Goal: Task Accomplishment & Management: Use online tool/utility

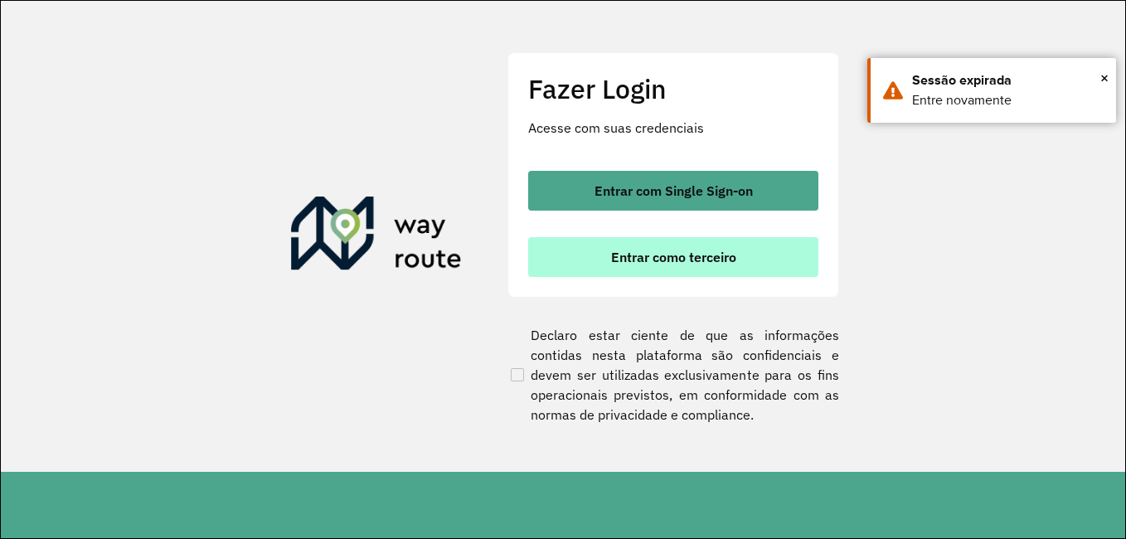
click at [653, 257] on span "Entrar como terceiro" at bounding box center [673, 256] width 125 height 13
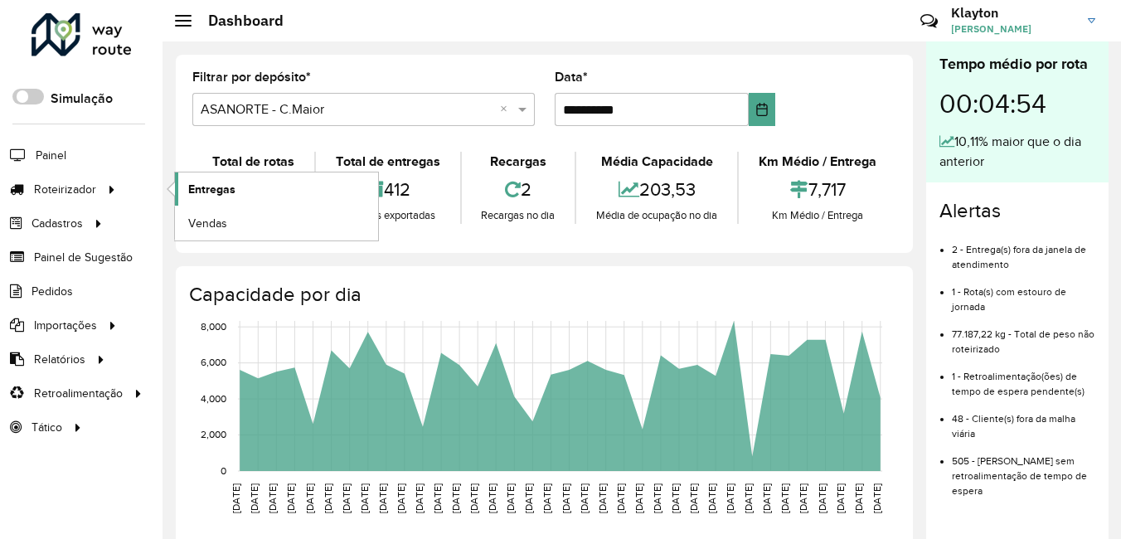
click at [207, 192] on span "Entregas" at bounding box center [211, 189] width 47 height 17
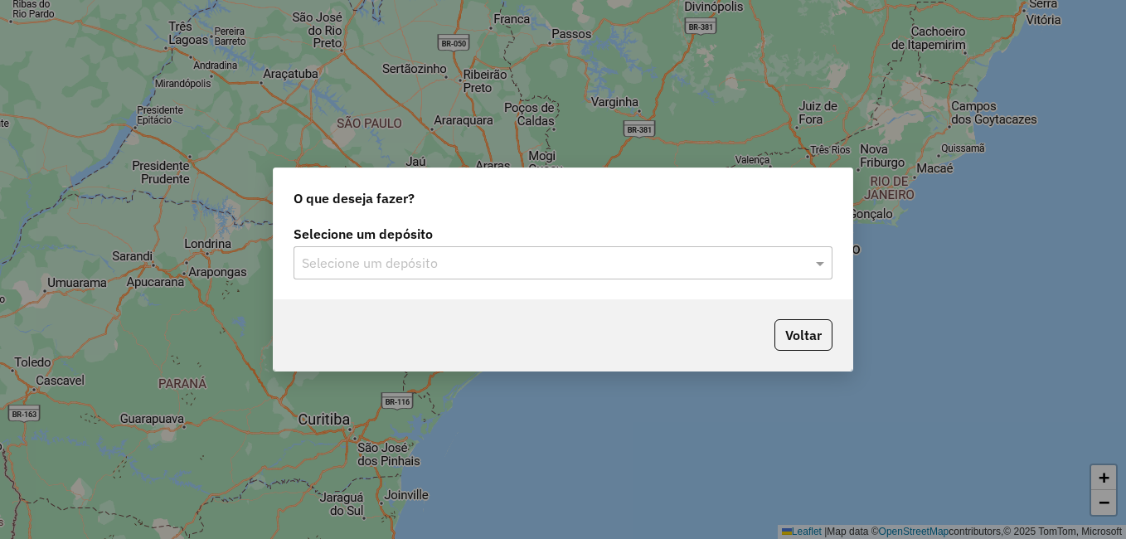
click at [668, 263] on input "text" at bounding box center [546, 264] width 489 height 20
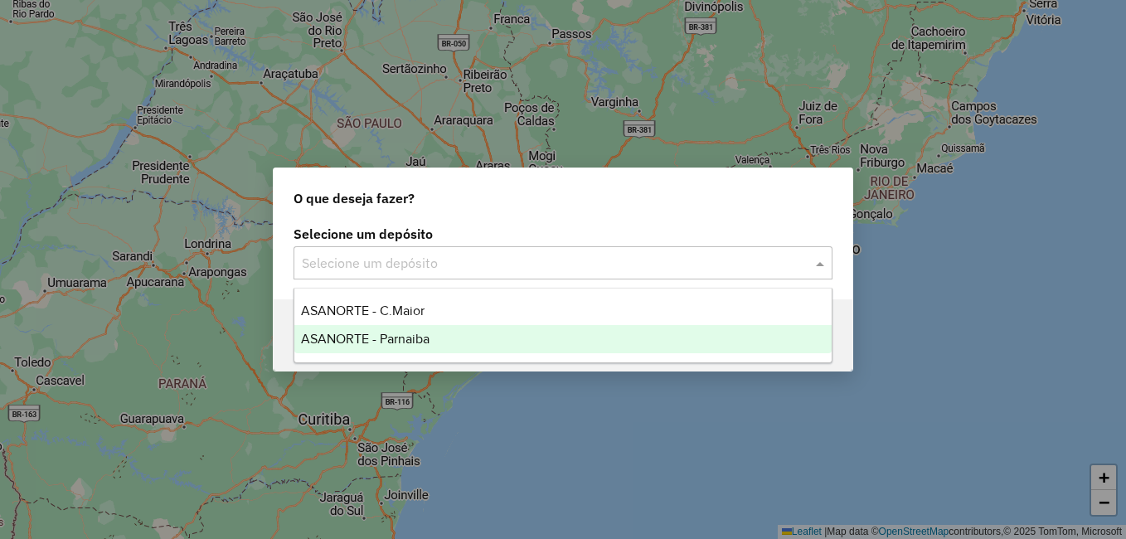
click at [425, 333] on span "ASANORTE - Parnaiba" at bounding box center [365, 339] width 129 height 14
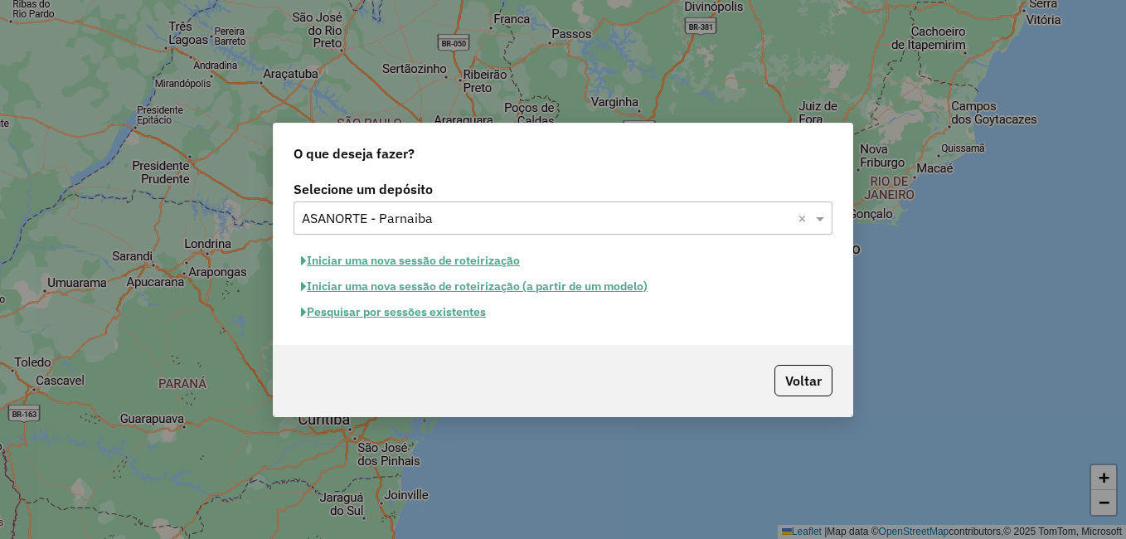
click at [431, 313] on button "Pesquisar por sessões existentes" at bounding box center [394, 312] width 200 height 26
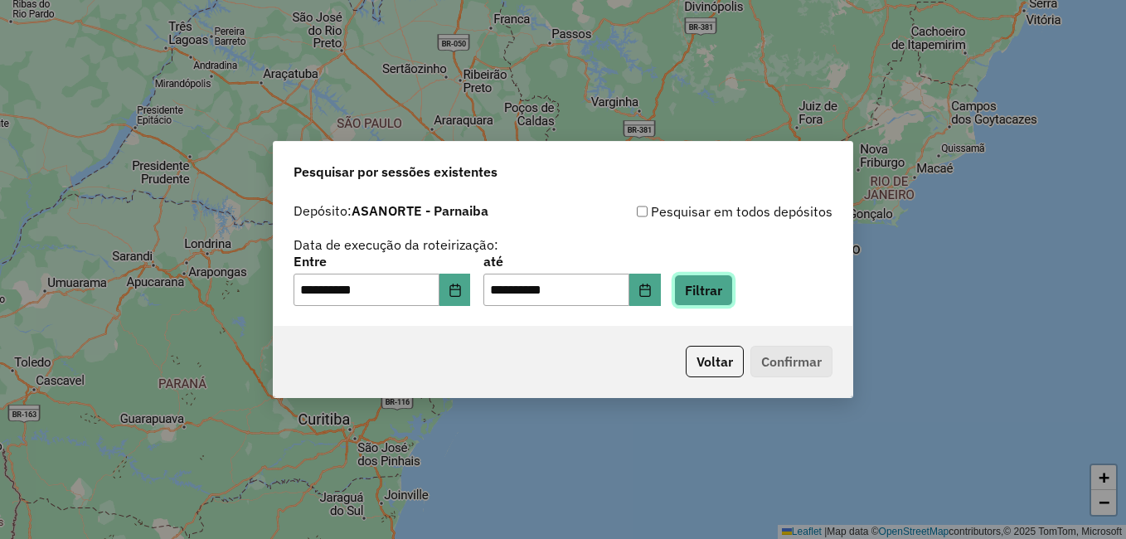
click at [720, 289] on button "Filtrar" at bounding box center [703, 290] width 59 height 32
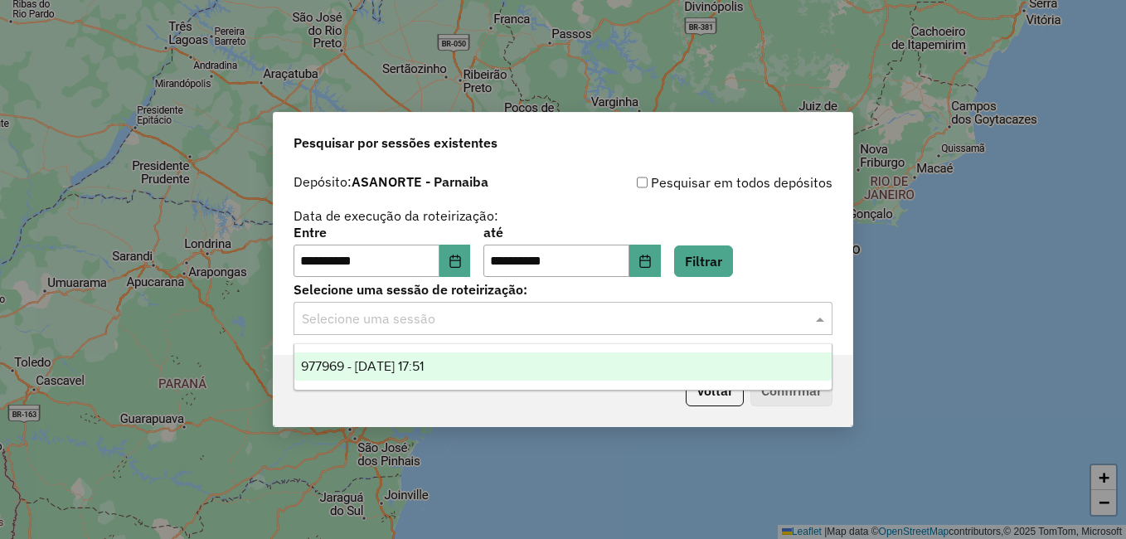
click at [440, 324] on input "text" at bounding box center [546, 319] width 489 height 20
click at [429, 376] on div "977969 - 12/08/2025 17:51" at bounding box center [562, 366] width 537 height 28
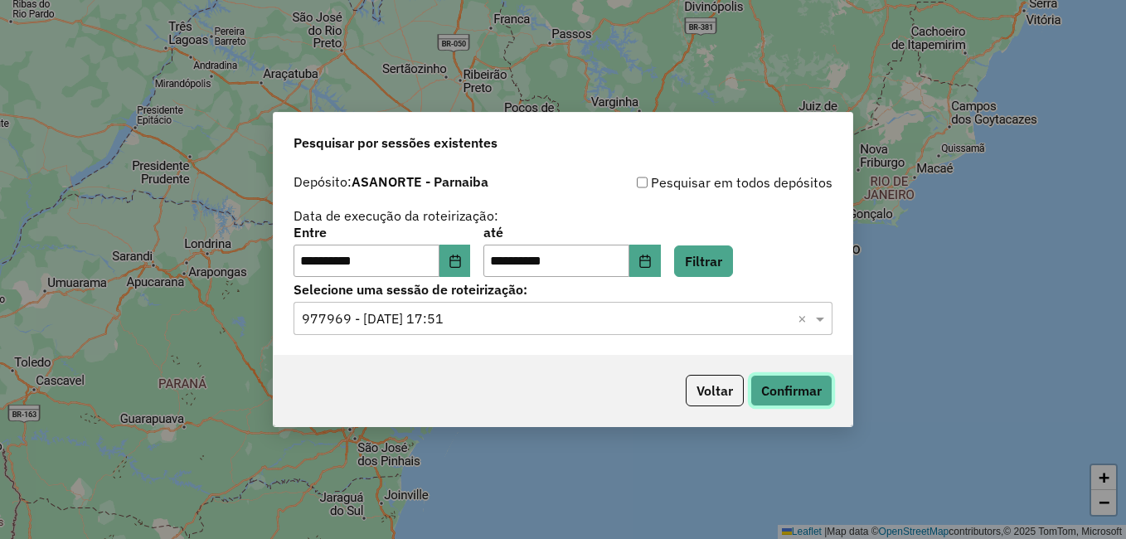
click at [796, 386] on button "Confirmar" at bounding box center [791, 391] width 82 height 32
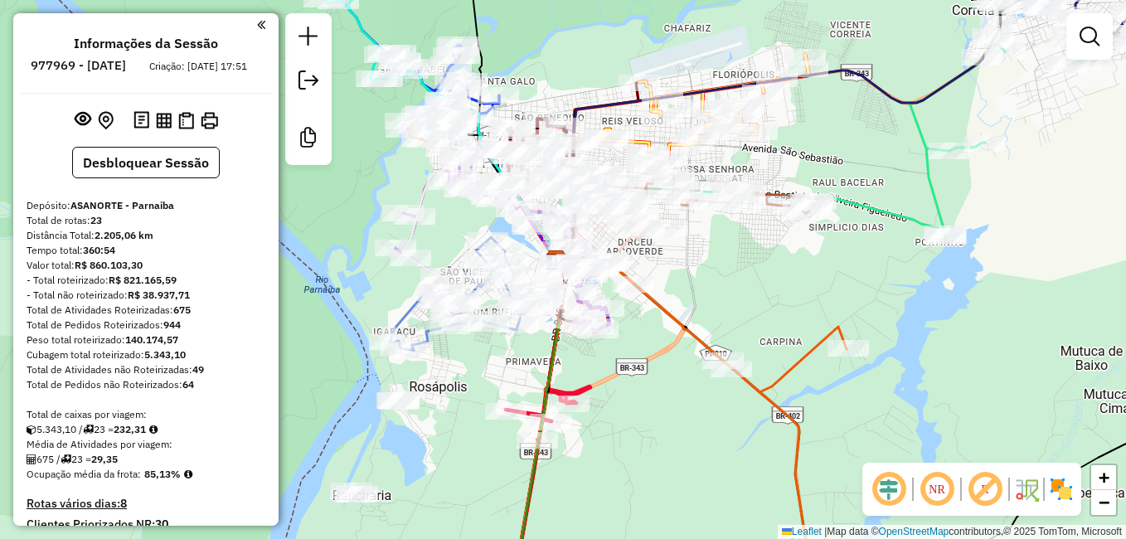
drag, startPoint x: 649, startPoint y: 227, endPoint x: 735, endPoint y: 292, distance: 107.1
click at [735, 292] on div "Janela de atendimento Grade de atendimento Capacidade Transportadoras Veículos …" at bounding box center [563, 269] width 1126 height 539
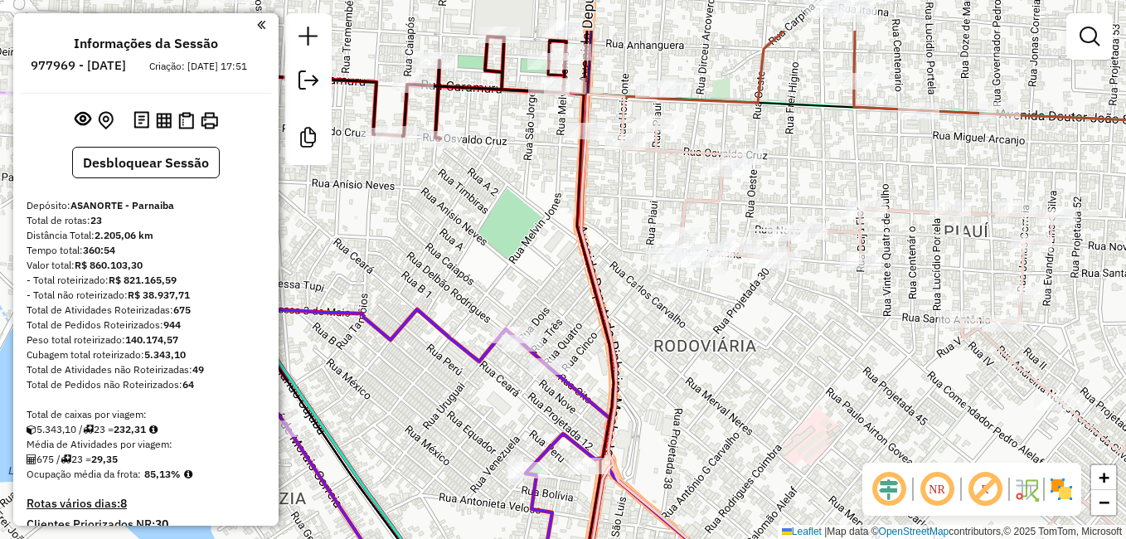
drag, startPoint x: 682, startPoint y: 323, endPoint x: 702, endPoint y: 357, distance: 39.4
click at [702, 357] on div "Janela de atendimento Grade de atendimento Capacidade Transportadoras Veículos …" at bounding box center [563, 269] width 1126 height 539
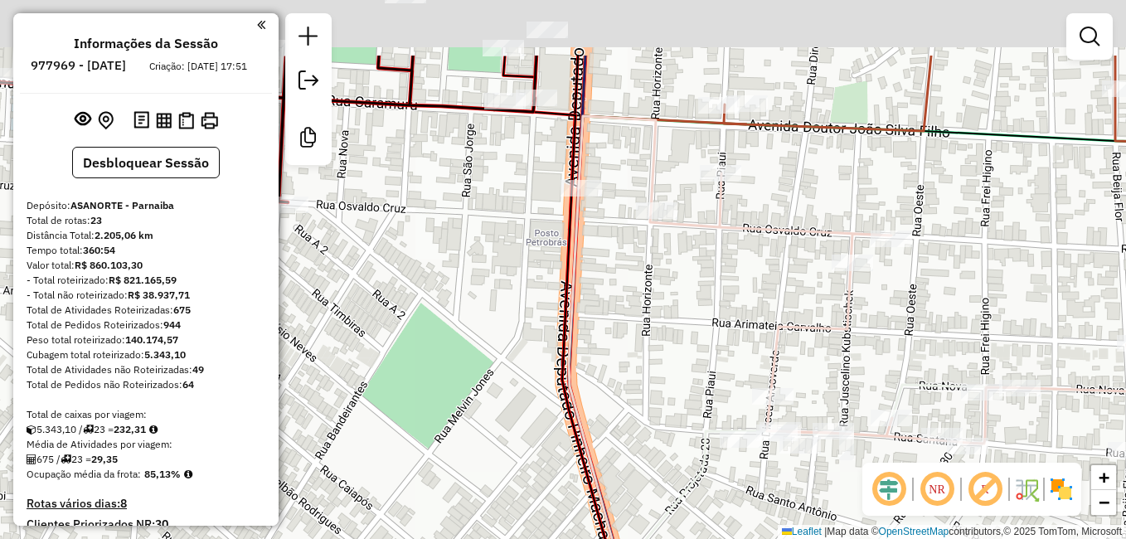
drag, startPoint x: 666, startPoint y: 322, endPoint x: 673, endPoint y: 352, distance: 31.4
click at [673, 352] on div "Janela de atendimento Grade de atendimento Capacidade Transportadoras Veículos …" at bounding box center [563, 269] width 1126 height 539
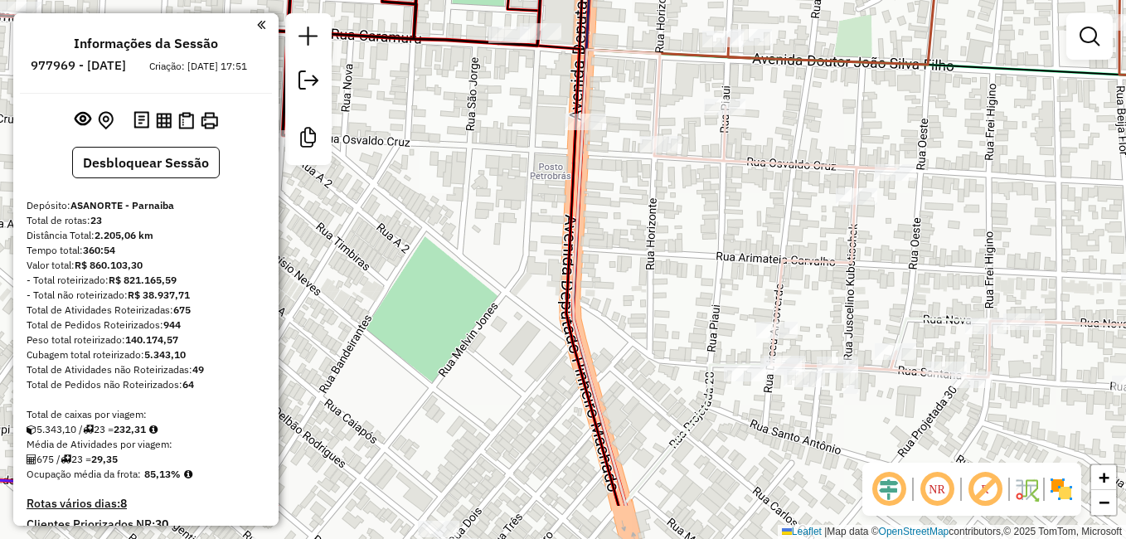
drag, startPoint x: 687, startPoint y: 338, endPoint x: 680, endPoint y: 80, distance: 258.8
click at [682, 89] on div "Janela de atendimento Grade de atendimento Capacidade Transportadoras Veículos …" at bounding box center [563, 269] width 1126 height 539
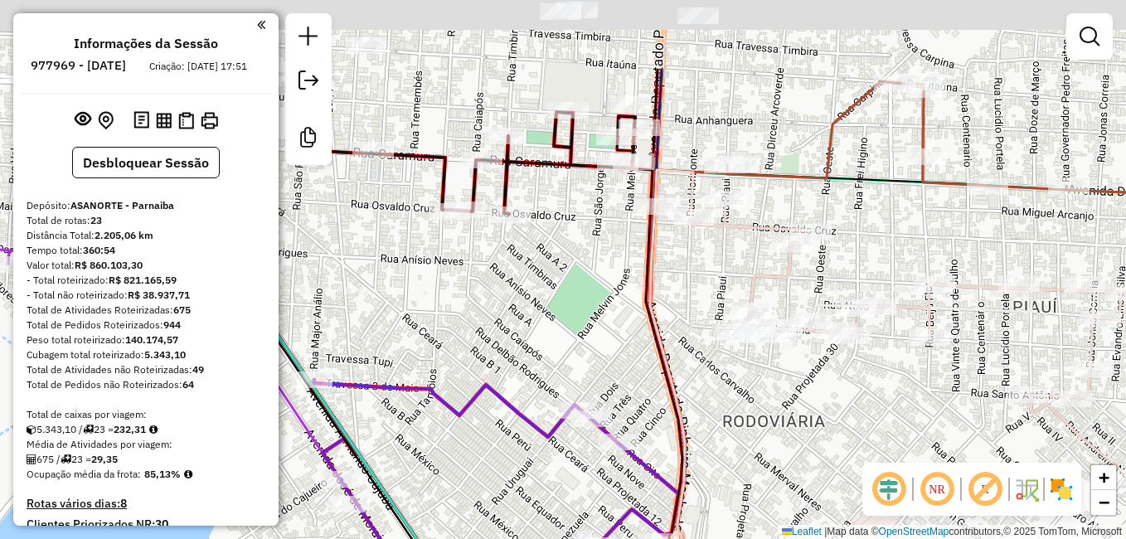
drag, startPoint x: 697, startPoint y: 261, endPoint x: 687, endPoint y: 363, distance: 102.5
click at [687, 362] on div "Janela de atendimento Grade de atendimento Capacidade Transportadoras Veículos …" at bounding box center [563, 269] width 1126 height 539
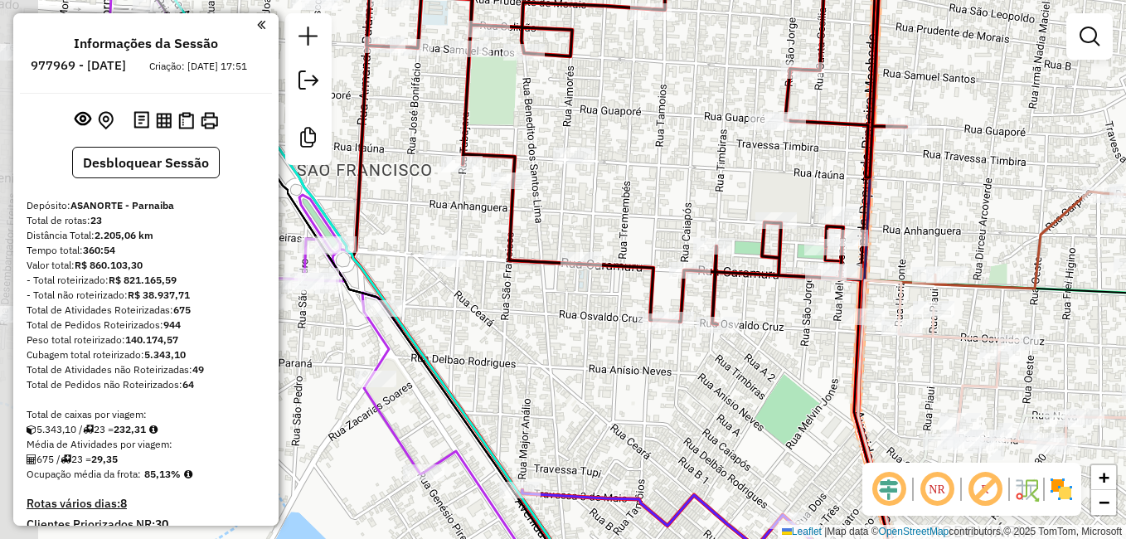
drag, startPoint x: 525, startPoint y: 376, endPoint x: 659, endPoint y: 382, distance: 134.5
click at [659, 382] on div "Janela de atendimento Grade de atendimento Capacidade Transportadoras Veículos …" at bounding box center [563, 269] width 1126 height 539
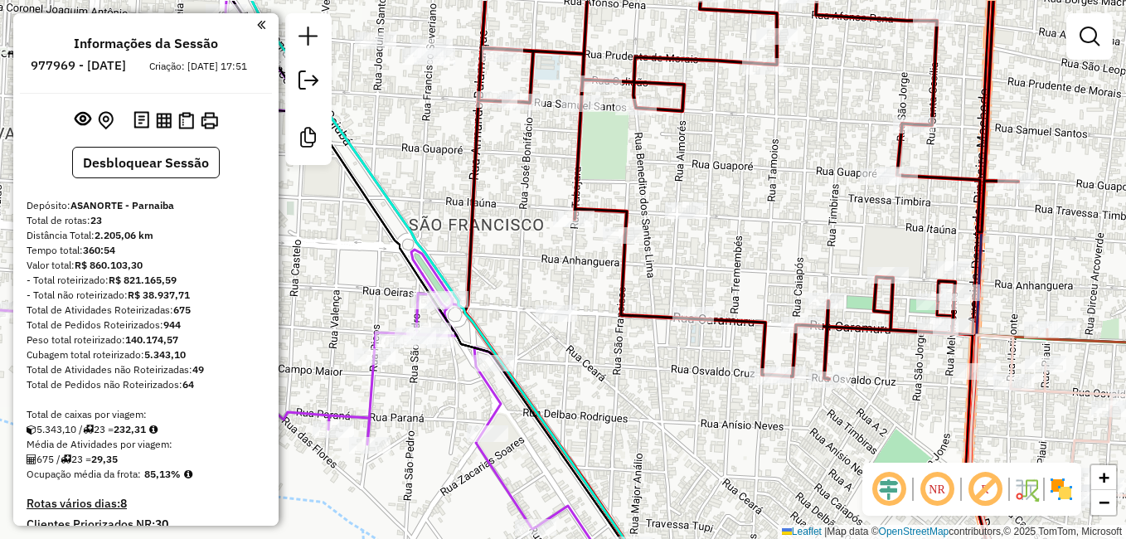
drag, startPoint x: 538, startPoint y: 359, endPoint x: 651, endPoint y: 414, distance: 125.4
click at [651, 414] on div "Janela de atendimento Grade de atendimento Capacidade Transportadoras Veículos …" at bounding box center [563, 269] width 1126 height 539
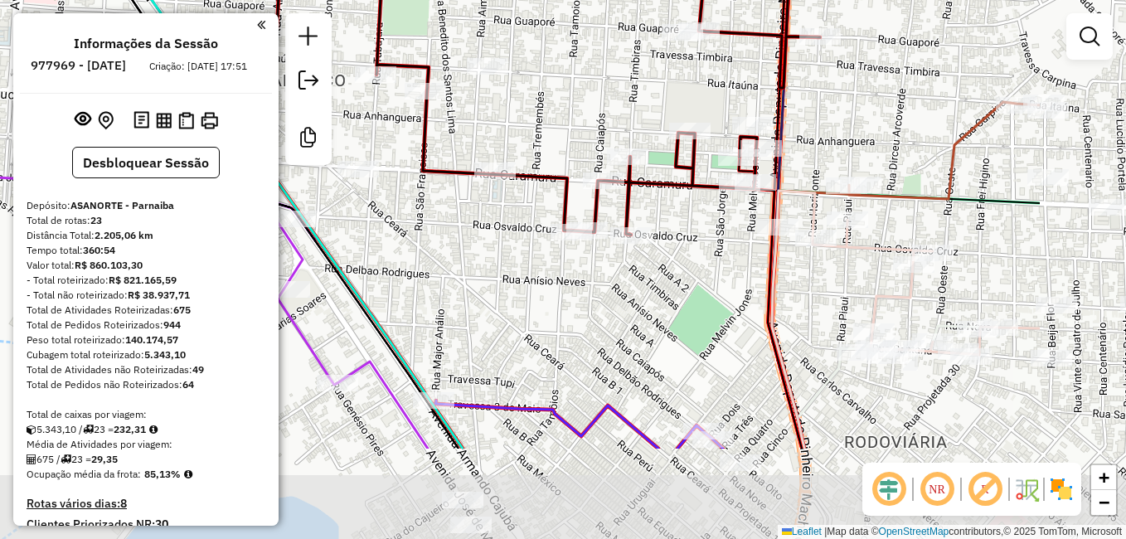
drag, startPoint x: 658, startPoint y: 400, endPoint x: 466, endPoint y: 259, distance: 237.8
click at [457, 255] on div "Janela de atendimento Grade de atendimento Capacidade Transportadoras Veículos …" at bounding box center [563, 269] width 1126 height 539
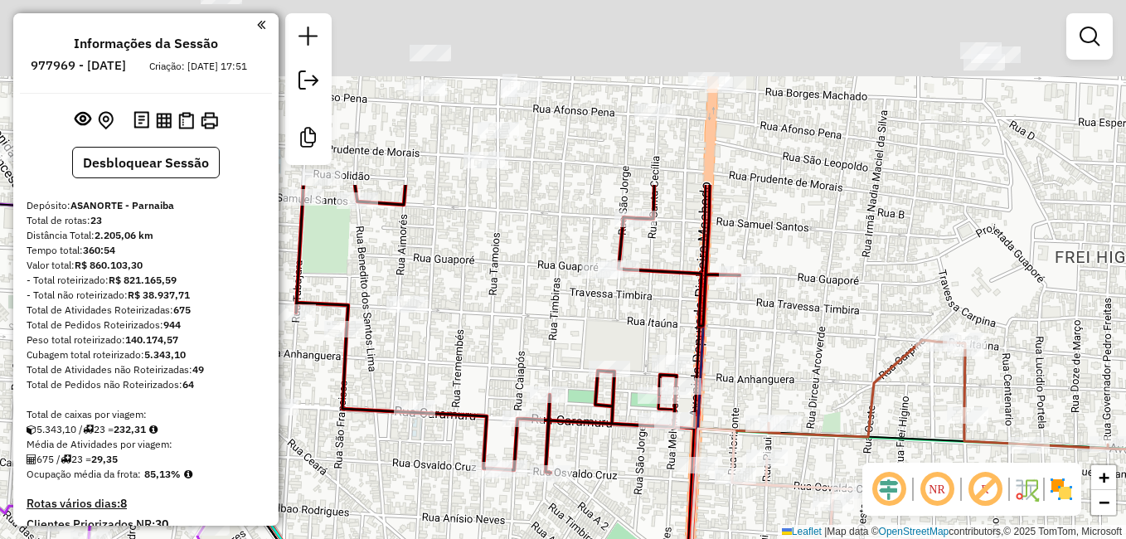
drag, startPoint x: 940, startPoint y: 115, endPoint x: 857, endPoint y: 377, distance: 274.6
click at [857, 376] on div "Janela de atendimento Grade de atendimento Capacidade Transportadoras Veículos …" at bounding box center [563, 269] width 1126 height 539
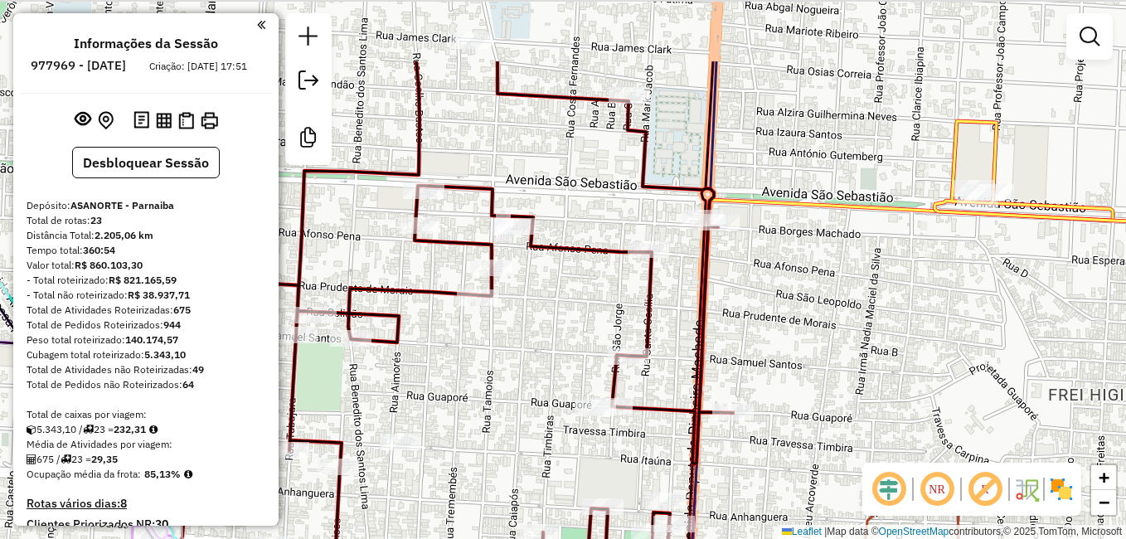
drag, startPoint x: 814, startPoint y: 254, endPoint x: 811, endPoint y: 381, distance: 126.9
click at [811, 381] on div "Janela de atendimento Grade de atendimento Capacidade Transportadoras Veículos …" at bounding box center [563, 269] width 1126 height 539
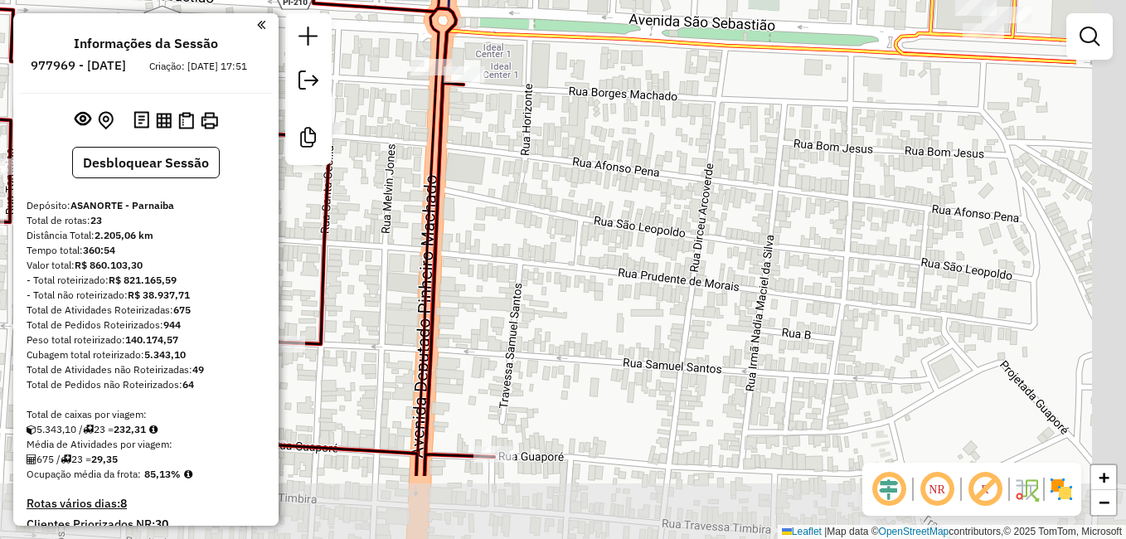
drag, startPoint x: 830, startPoint y: 330, endPoint x: 668, endPoint y: 213, distance: 200.2
click at [668, 213] on div "Janela de atendimento Grade de atendimento Capacidade Transportadoras Veículos …" at bounding box center [563, 269] width 1126 height 539
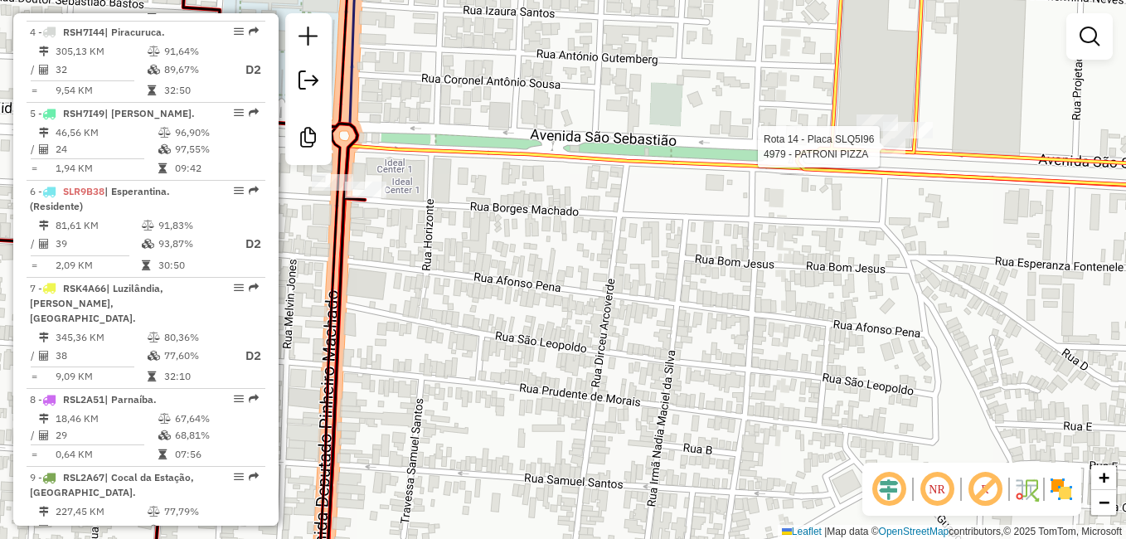
select select "**********"
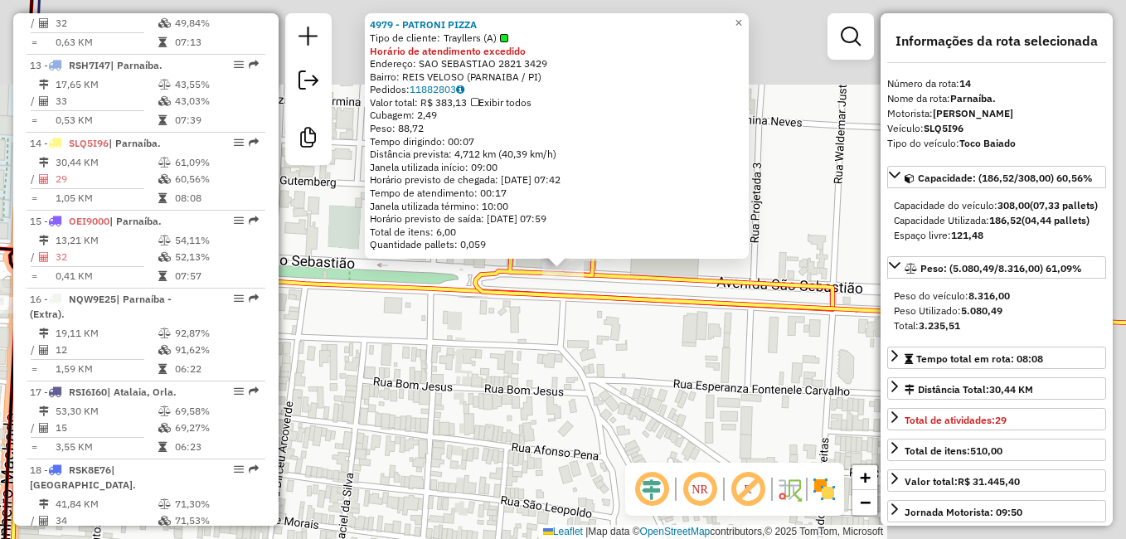
scroll to position [1796, 0]
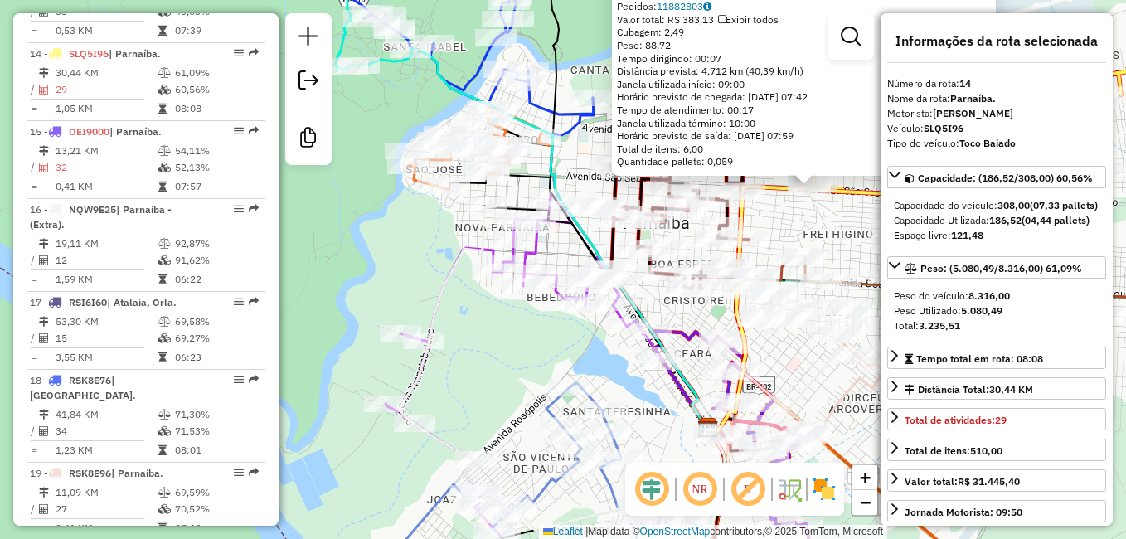
drag, startPoint x: 561, startPoint y: 367, endPoint x: 551, endPoint y: 90, distance: 276.3
click at [551, 95] on div "4979 - PATRONI PIZZA Tipo de cliente: Trayllers (A) Horário de atendimento exce…" at bounding box center [563, 269] width 1126 height 539
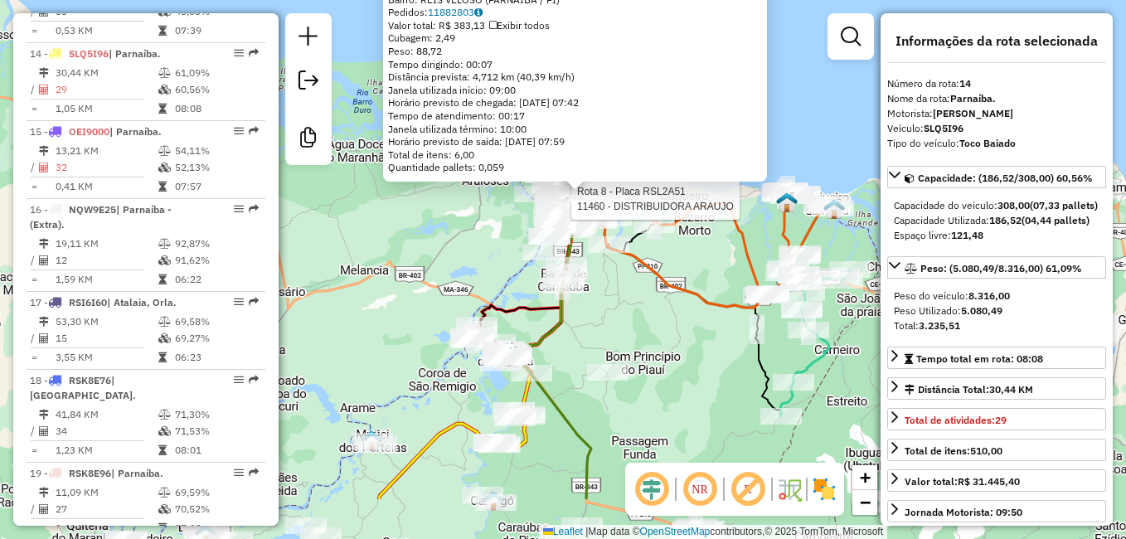
drag, startPoint x: 566, startPoint y: 420, endPoint x: 629, endPoint y: 300, distance: 136.1
click at [629, 301] on div "Rota 8 - Placa RSL2A51 11460 - DISTRIBUIDORA ARAUJO 4979 - PATRONI PIZZA Tipo d…" at bounding box center [563, 269] width 1126 height 539
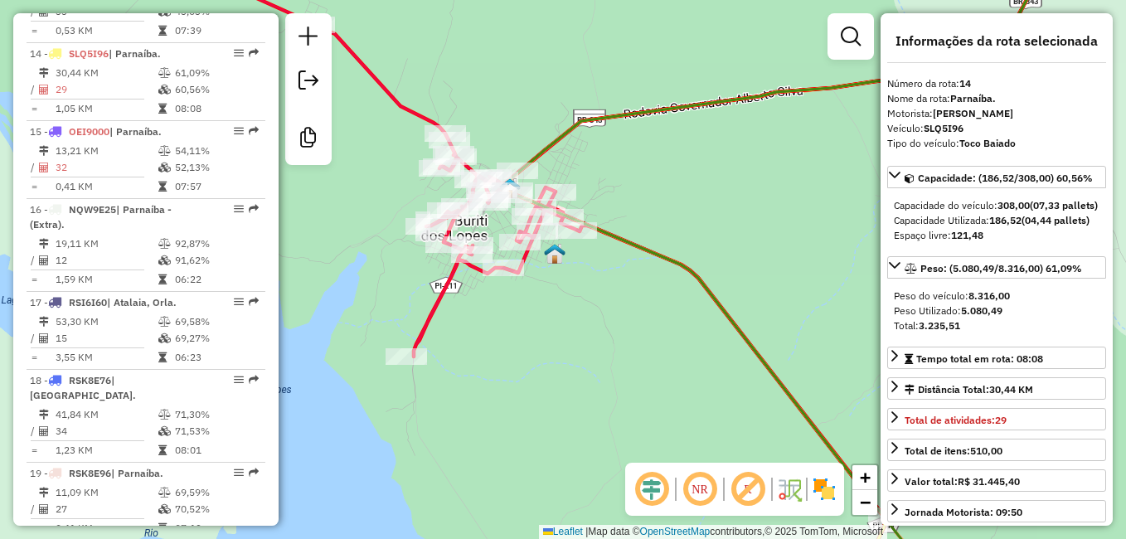
drag, startPoint x: 561, startPoint y: 312, endPoint x: 566, endPoint y: 347, distance: 35.2
click at [575, 361] on div "Rota 8 - Placa RSL2A51 11460 - DISTRIBUIDORA ARAUJO 4979 - PATRONI PIZZA Tipo d…" at bounding box center [563, 269] width 1126 height 539
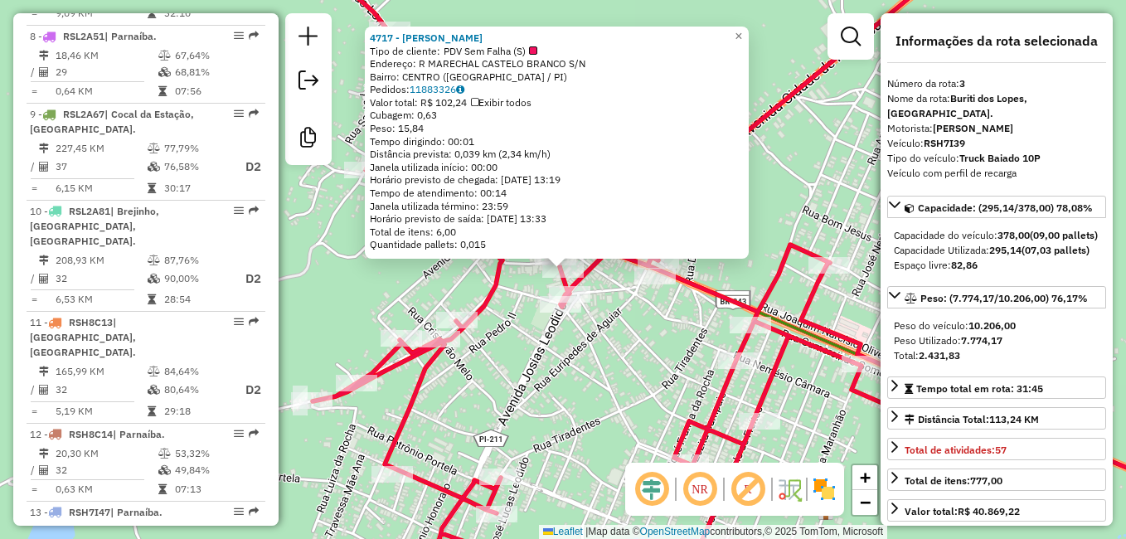
scroll to position [823, 0]
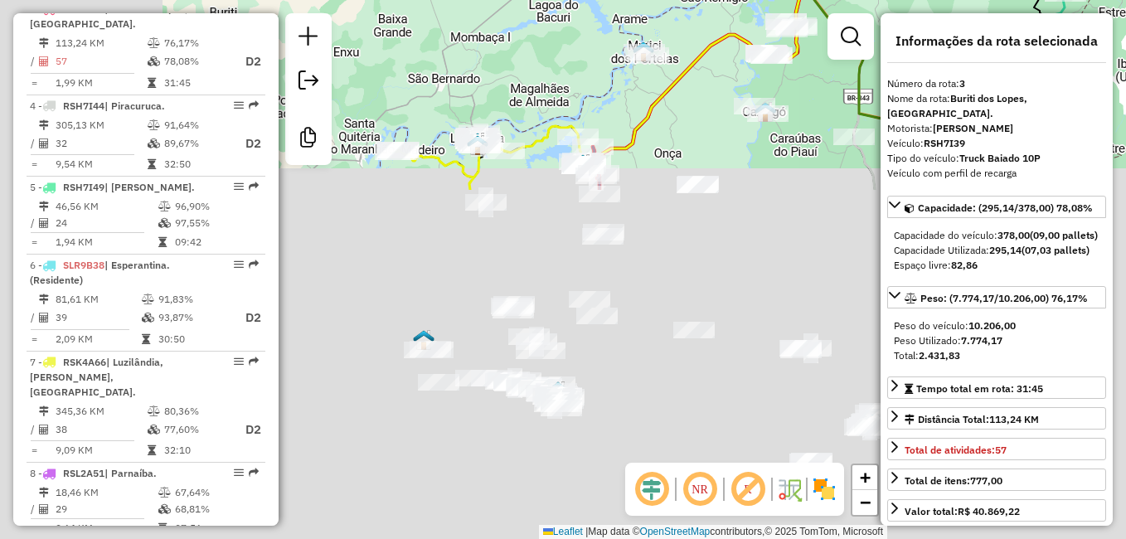
drag, startPoint x: 480, startPoint y: 461, endPoint x: 702, endPoint y: 48, distance: 469.0
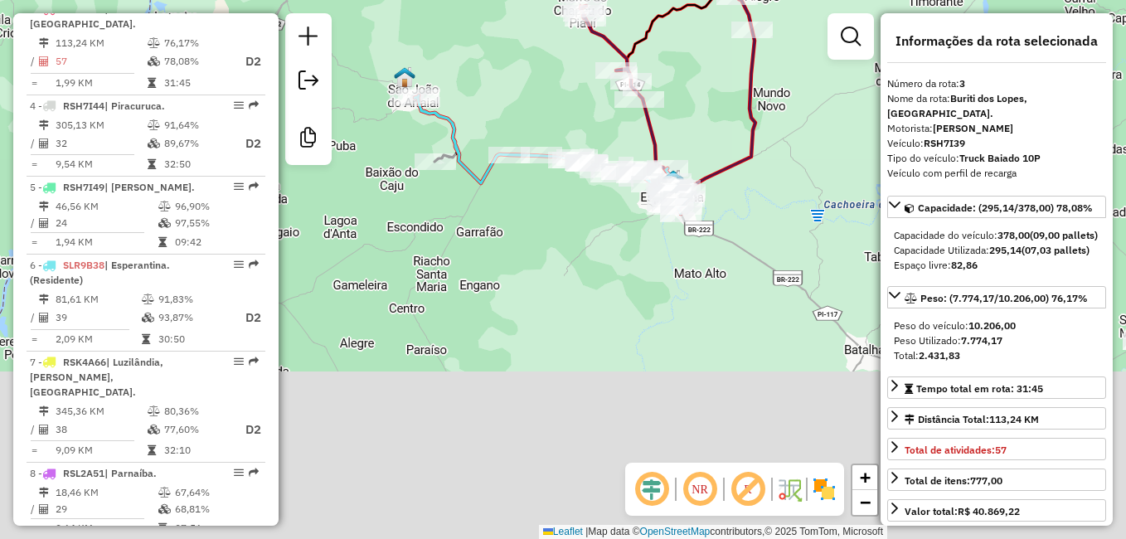
drag, startPoint x: 530, startPoint y: 286, endPoint x: 582, endPoint y: 69, distance: 223.5
click at [582, 62] on div "4717 - MERCADINHO ADAILTON Tipo de cliente: PDV Sem Falha (S) Endereço: R MAREC…" at bounding box center [563, 269] width 1126 height 539
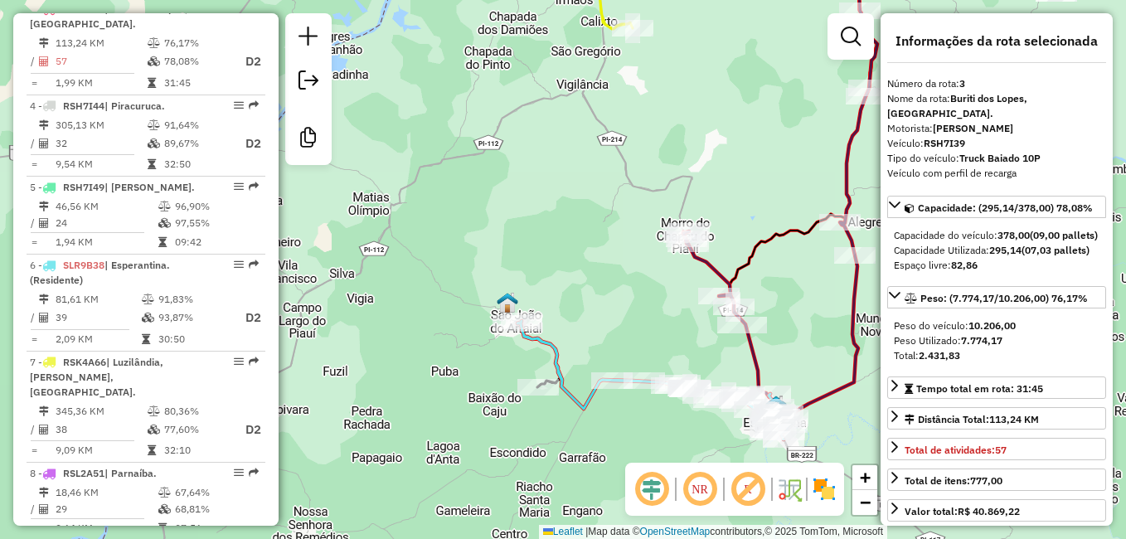
drag, startPoint x: 572, startPoint y: 154, endPoint x: 590, endPoint y: 208, distance: 56.6
click at [590, 208] on div "4717 - MERCADINHO ADAILTON Tipo de cliente: PDV Sem Falha (S) Endereço: R MAREC…" at bounding box center [563, 269] width 1126 height 539
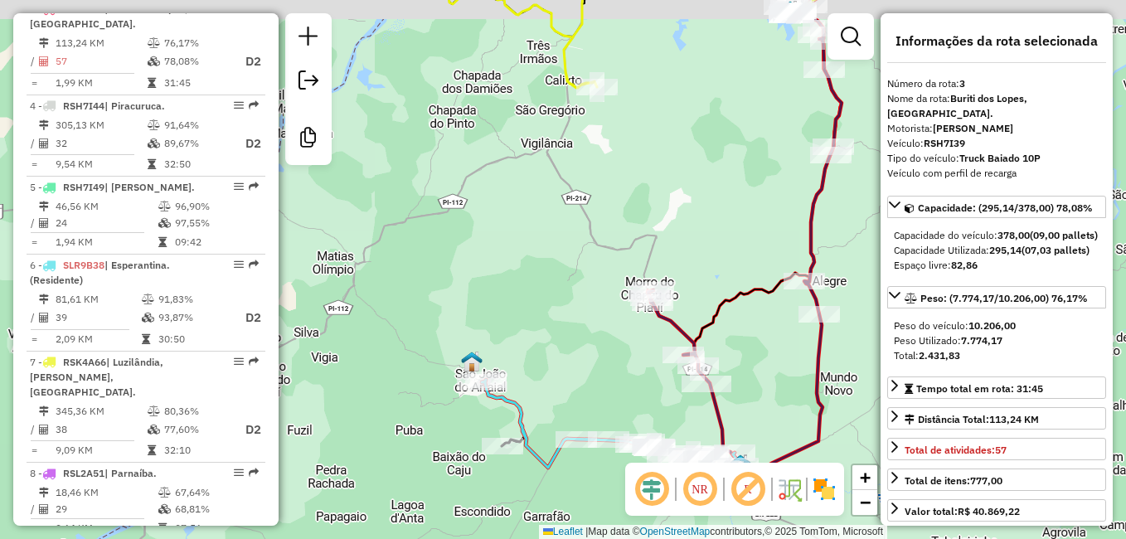
drag, startPoint x: 687, startPoint y: 129, endPoint x: 517, endPoint y: 215, distance: 191.4
click at [517, 212] on div "4717 - MERCADINHO ADAILTON Tipo de cliente: PDV Sem Falha (S) Endereço: R MAREC…" at bounding box center [563, 269] width 1126 height 539
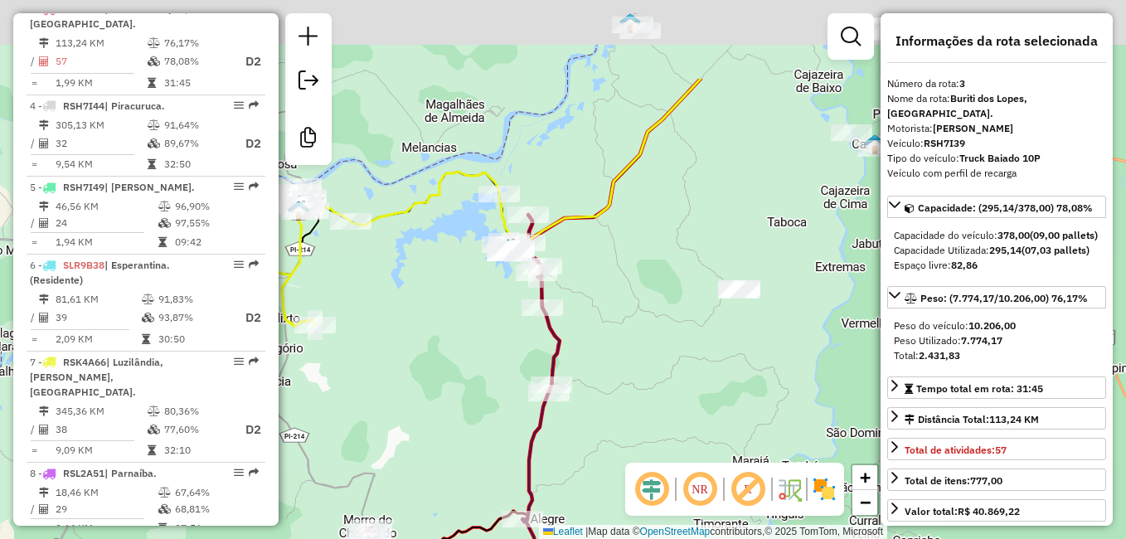
drag, startPoint x: 441, startPoint y: 296, endPoint x: 352, endPoint y: 376, distance: 119.8
click at [352, 376] on div "4717 - MERCADINHO ADAILTON Tipo de cliente: PDV Sem Falha (S) Endereço: R MAREC…" at bounding box center [563, 269] width 1126 height 539
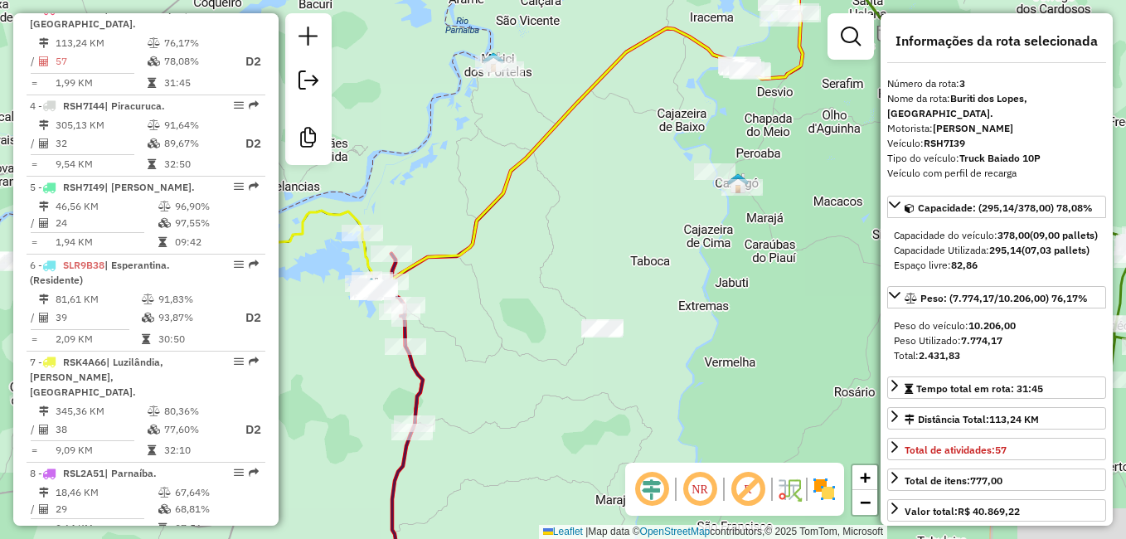
drag, startPoint x: 596, startPoint y: 212, endPoint x: 593, endPoint y: 148, distance: 63.9
click at [589, 161] on div "4717 - MERCADINHO ADAILTON Tipo de cliente: PDV Sem Falha (S) Endereço: R MAREC…" at bounding box center [563, 269] width 1126 height 539
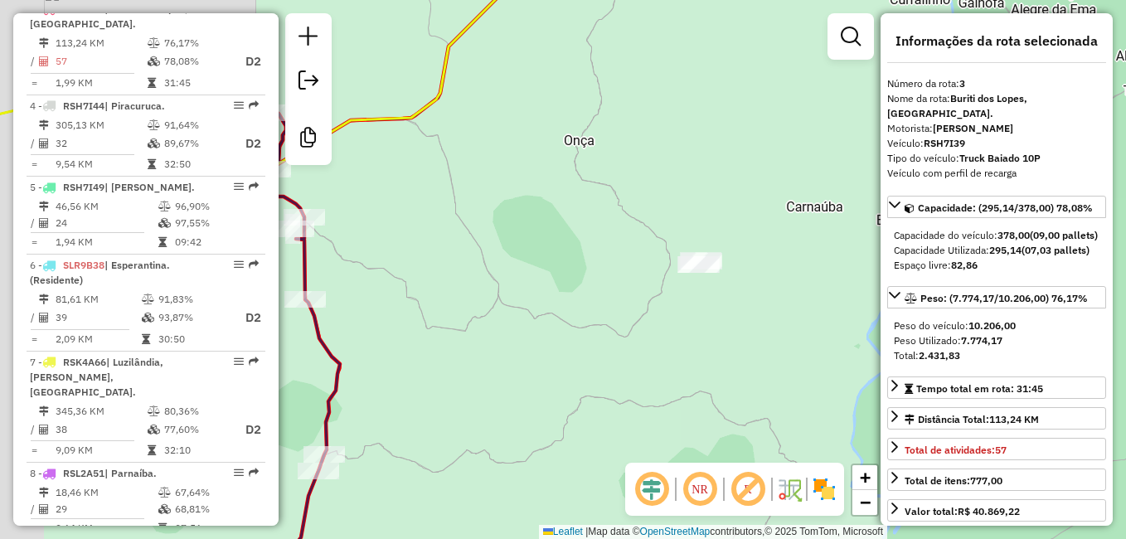
drag, startPoint x: 511, startPoint y: 263, endPoint x: 710, endPoint y: 270, distance: 199.1
click at [710, 270] on div "4717 - MERCADINHO ADAILTON Tipo de cliente: PDV Sem Falha (S) Endereço: R MAREC…" at bounding box center [563, 269] width 1126 height 539
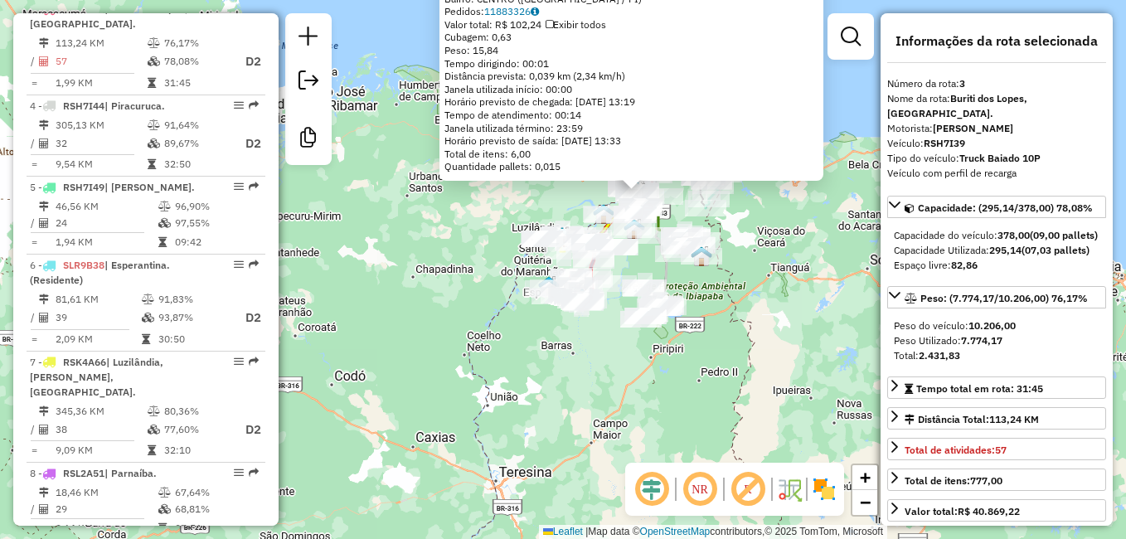
click at [794, 256] on div "Rota 10 - Placa RSL2A81 8230 - POUSADA PARQUE 4717 - MERCADINHO ADAILTON Tipo d…" at bounding box center [563, 269] width 1126 height 539
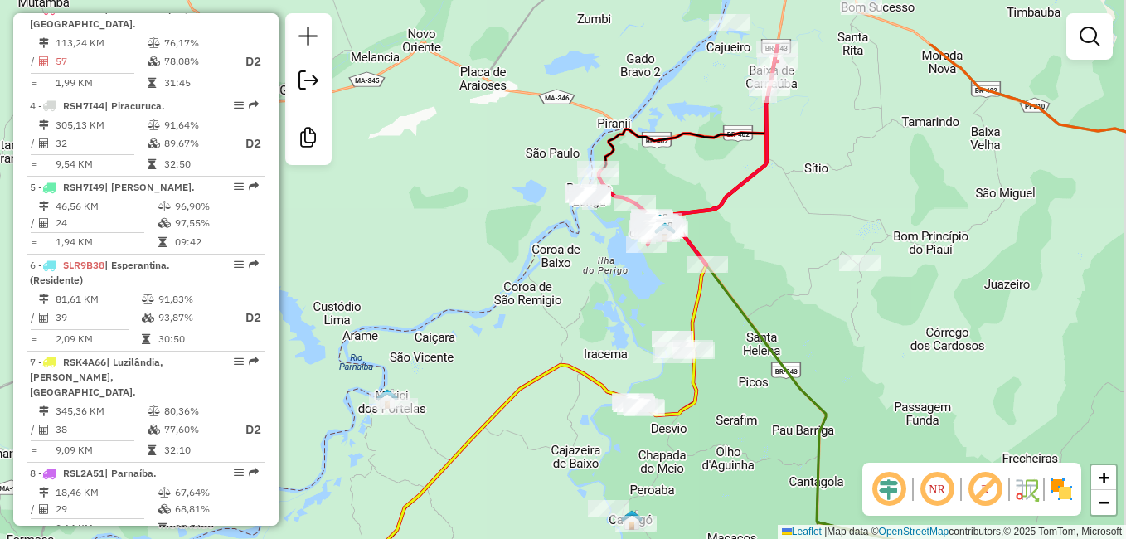
drag, startPoint x: 662, startPoint y: 237, endPoint x: 614, endPoint y: 300, distance: 78.8
click at [614, 300] on div "Janela de atendimento Grade de atendimento Capacidade Transportadoras Veículos …" at bounding box center [563, 269] width 1126 height 539
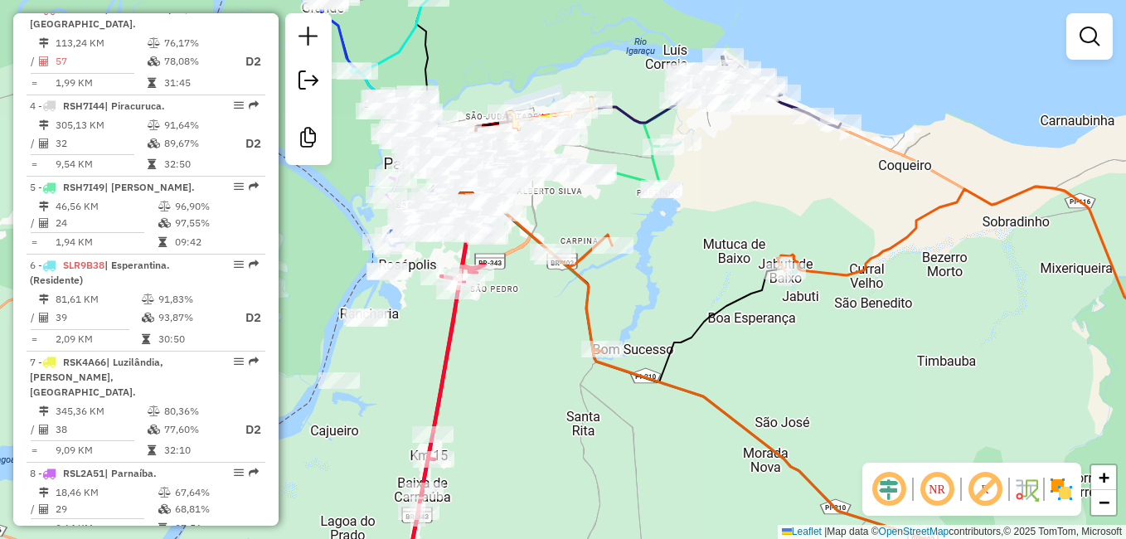
drag, startPoint x: 528, startPoint y: 199, endPoint x: 664, endPoint y: 227, distance: 138.9
click at [718, 240] on div "Janela de atendimento Grade de atendimento Capacidade Transportadoras Veículos …" at bounding box center [563, 269] width 1126 height 539
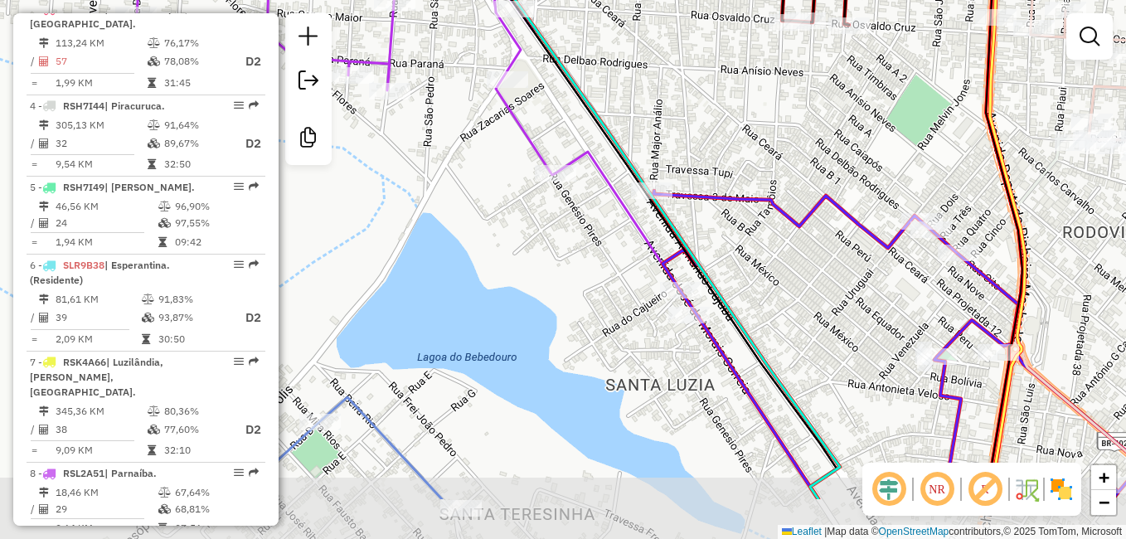
drag, startPoint x: 627, startPoint y: 217, endPoint x: 707, endPoint y: 124, distance: 123.5
click at [707, 124] on div "Janela de atendimento Grade de atendimento Capacidade Transportadoras Veículos …" at bounding box center [563, 269] width 1126 height 539
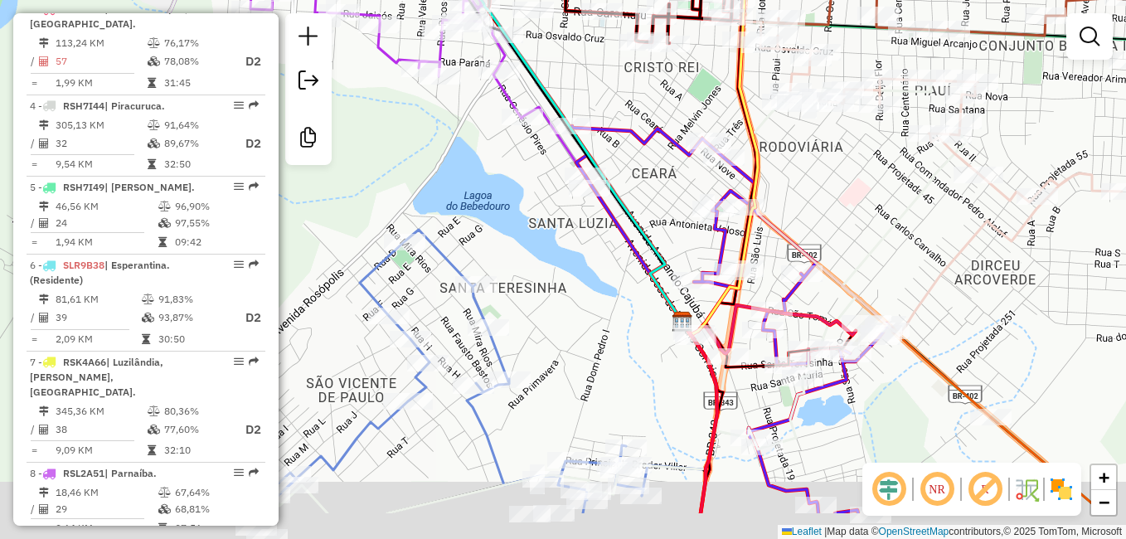
drag, startPoint x: 638, startPoint y: 322, endPoint x: 591, endPoint y: 248, distance: 87.2
click at [592, 250] on div "Janela de atendimento Grade de atendimento Capacidade Transportadoras Veículos …" at bounding box center [563, 269] width 1126 height 539
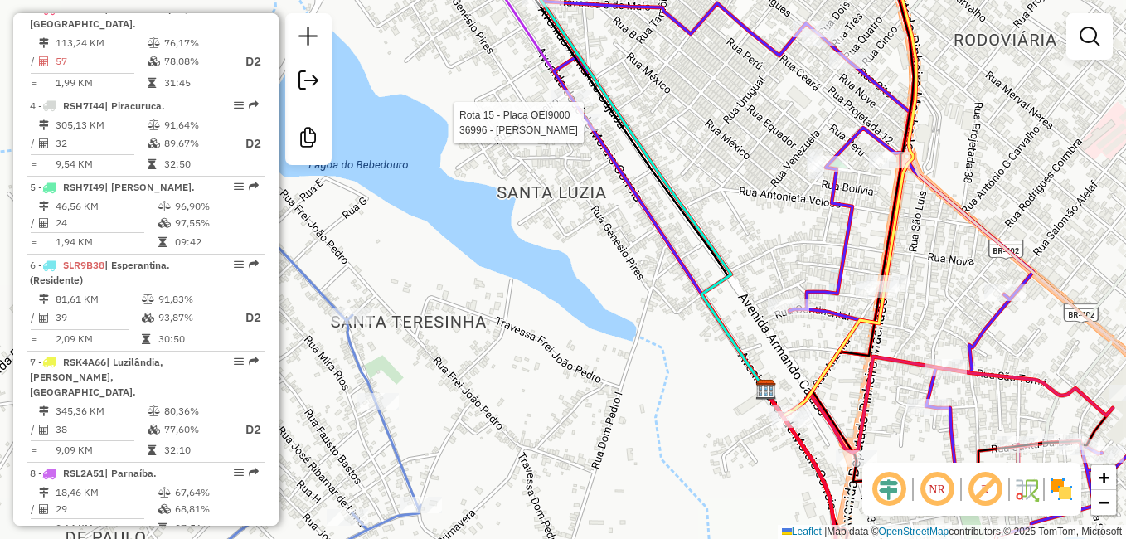
select select "**********"
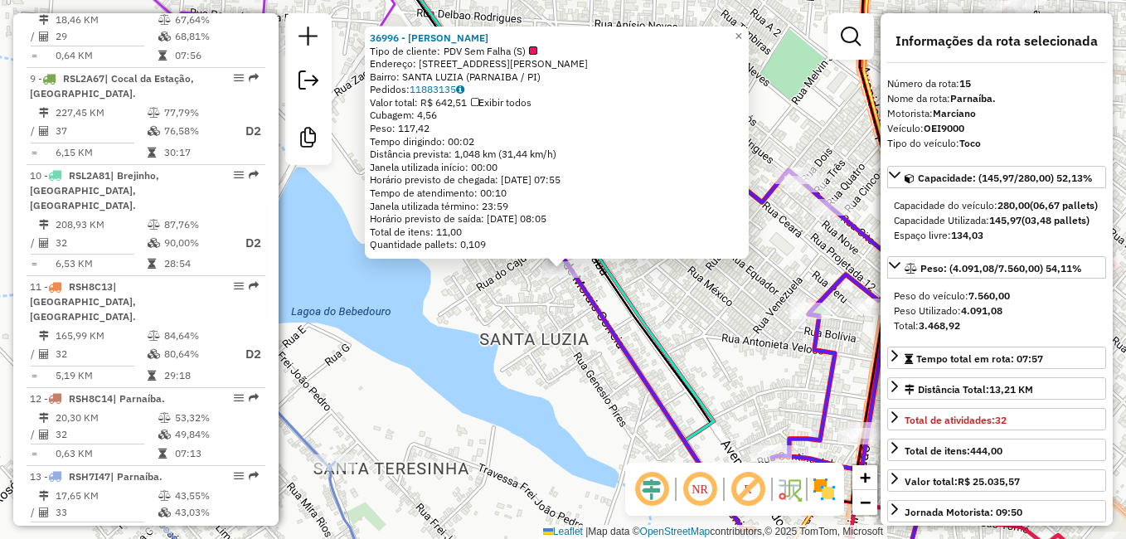
scroll to position [1874, 0]
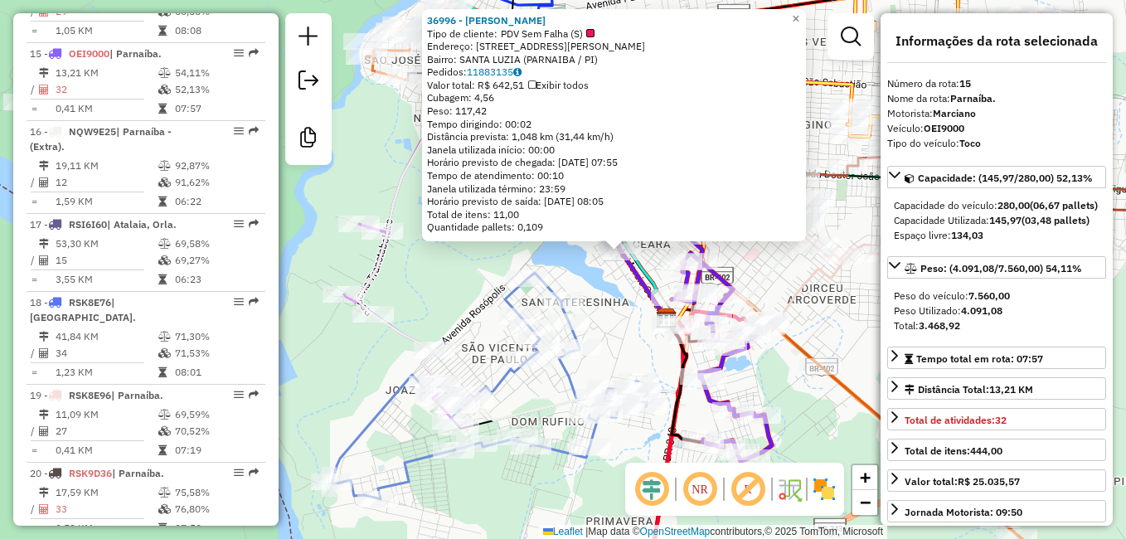
drag, startPoint x: 762, startPoint y: 391, endPoint x: 762, endPoint y: 333, distance: 57.2
click at [762, 333] on div "36996 - BAR RIOS Tipo de cliente: PDV Sem Falha (S) Endereço: AV JOSE DE MORAES…" at bounding box center [563, 269] width 1126 height 539
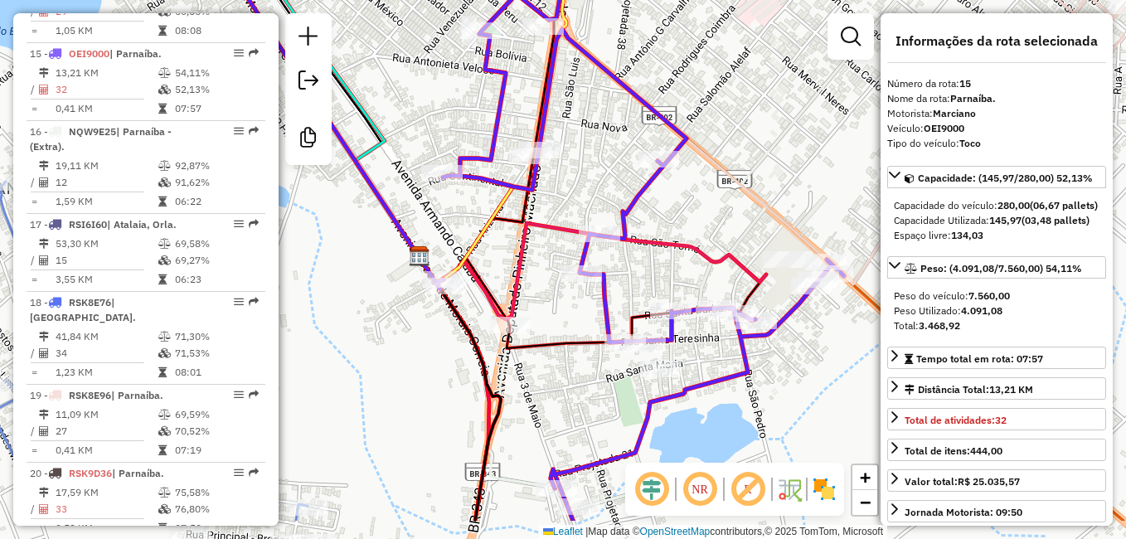
drag, startPoint x: 702, startPoint y: 191, endPoint x: 550, endPoint y: 97, distance: 178.4
click at [552, 95] on div "36996 - BAR RIOS Tipo de cliente: PDV Sem Falha (S) Endereço: AV JOSE DE MORAES…" at bounding box center [563, 269] width 1126 height 539
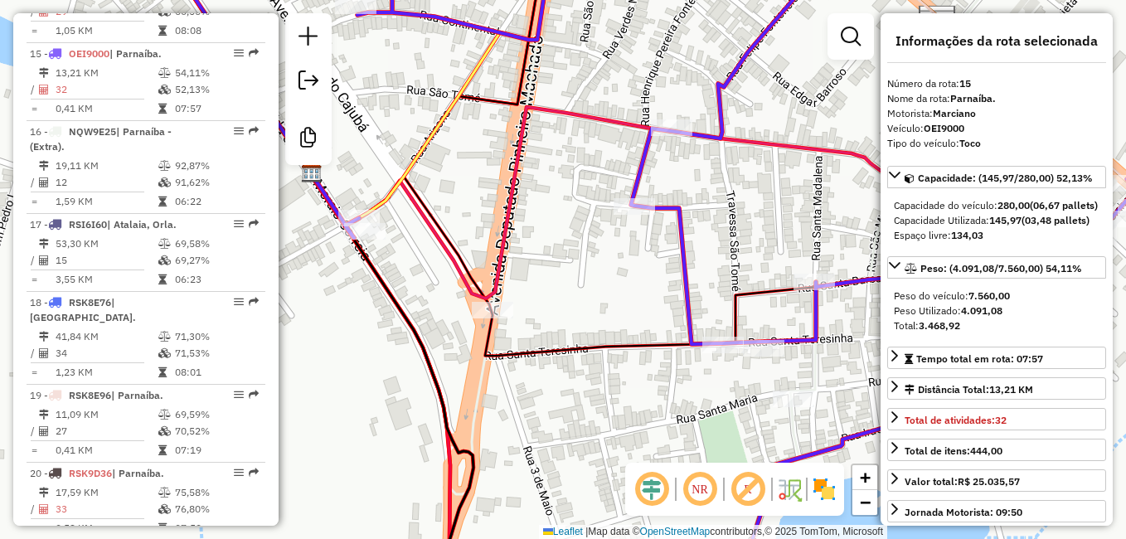
drag, startPoint x: 581, startPoint y: 286, endPoint x: 692, endPoint y: 294, distance: 110.5
click at [692, 292] on div "36996 - BAR RIOS Tipo de cliente: PDV Sem Falha (S) Endereço: AV JOSE DE MORAES…" at bounding box center [563, 269] width 1126 height 539
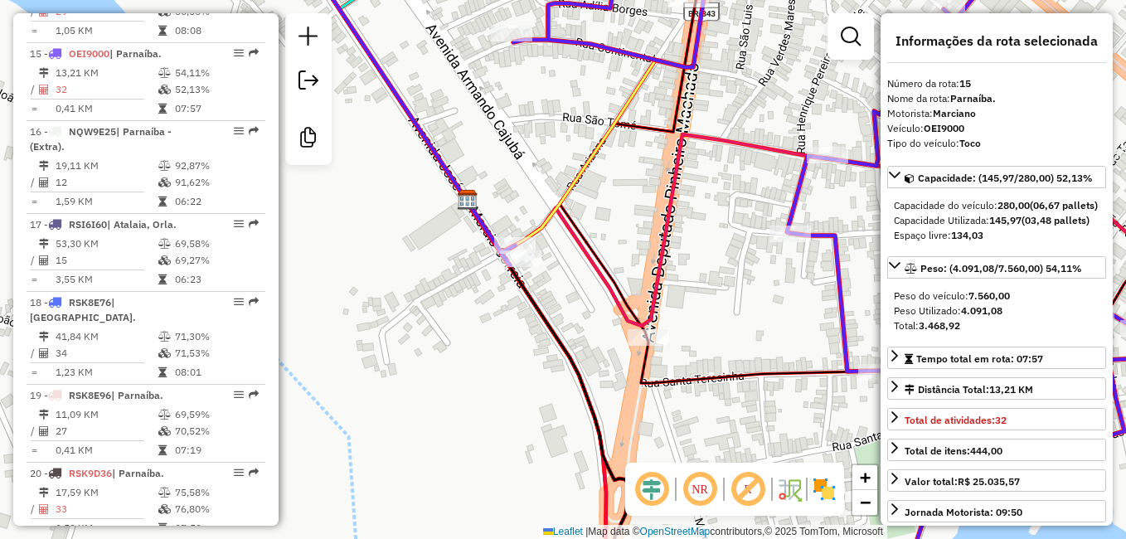
drag, startPoint x: 522, startPoint y: 299, endPoint x: 582, endPoint y: 319, distance: 64.0
click at [582, 324] on div "36996 - BAR RIOS Tipo de cliente: PDV Sem Falha (S) Endereço: AV JOSE DE MORAES…" at bounding box center [563, 269] width 1126 height 539
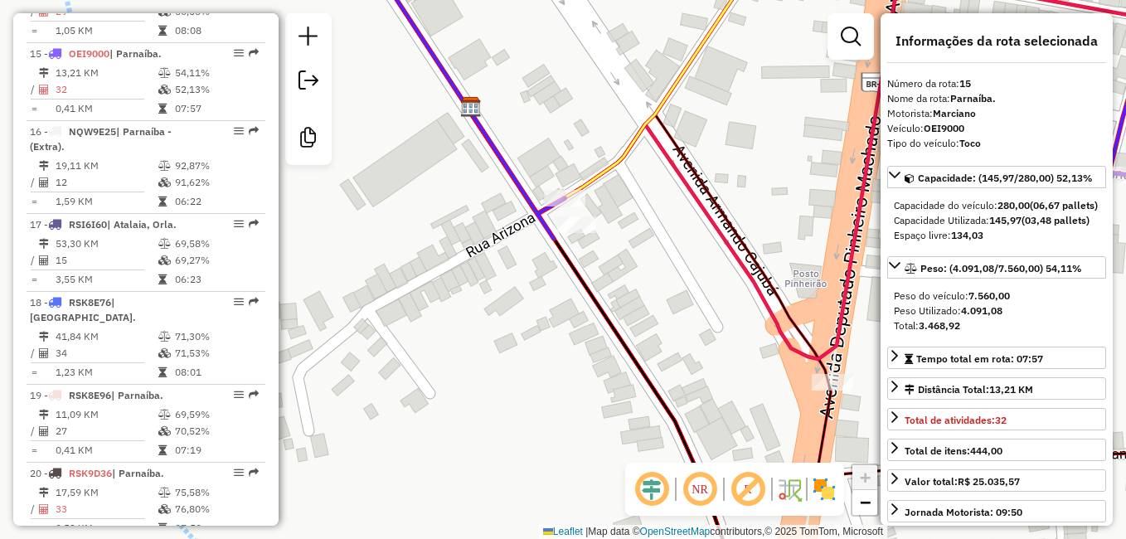
drag, startPoint x: 492, startPoint y: 318, endPoint x: 572, endPoint y: 357, distance: 89.7
click at [570, 357] on div "36996 - BAR RIOS Tipo de cliente: PDV Sem Falha (S) Endereço: AV JOSE DE MORAES…" at bounding box center [563, 269] width 1126 height 539
